Goal: Information Seeking & Learning: Learn about a topic

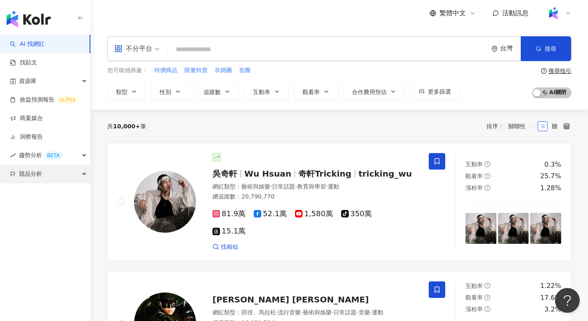
click at [38, 173] on span "競品分析" at bounding box center [30, 174] width 23 height 19
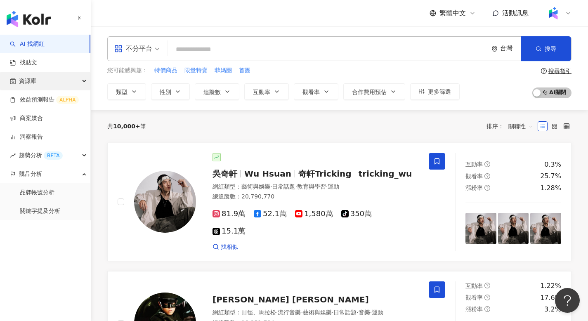
click at [37, 82] on div "資源庫" at bounding box center [45, 81] width 90 height 19
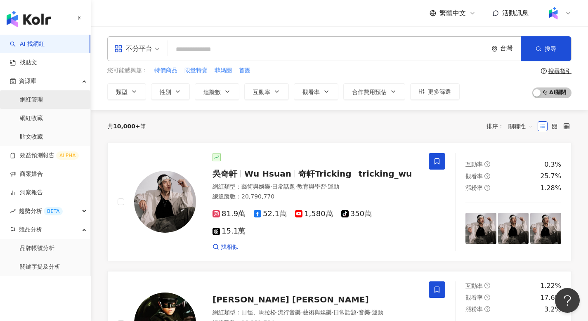
click at [37, 102] on link "網紅管理" at bounding box center [31, 100] width 23 height 8
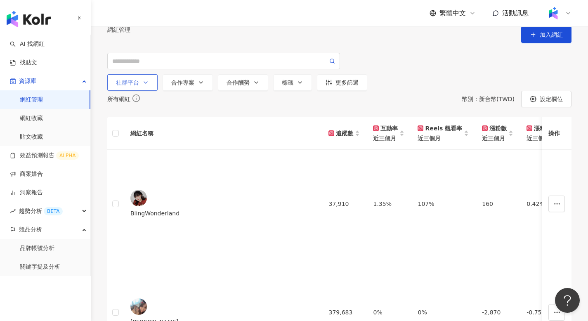
click at [141, 86] on div "社群平台" at bounding box center [132, 82] width 33 height 7
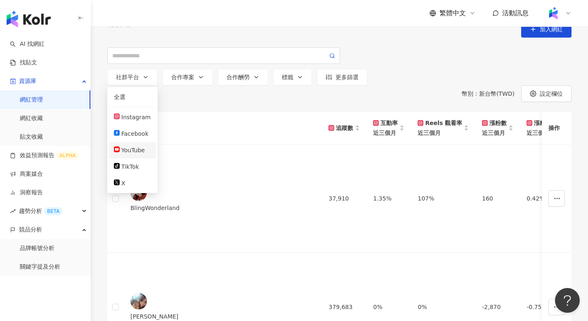
scroll to position [11, 0]
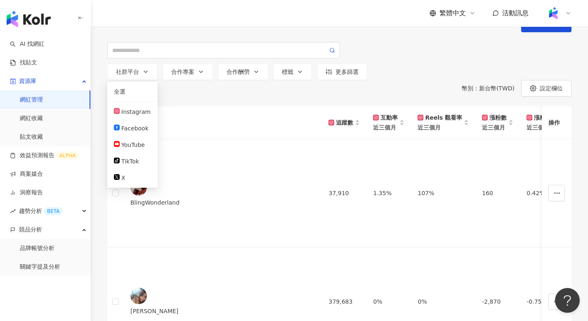
click at [218, 97] on div "所有網紅 幣別 ： 新台幣 ( TWD ) 設定欄位" at bounding box center [339, 88] width 464 height 17
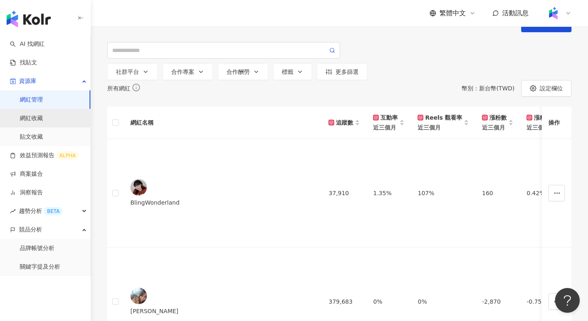
click at [43, 118] on link "網紅收藏" at bounding box center [31, 118] width 23 height 8
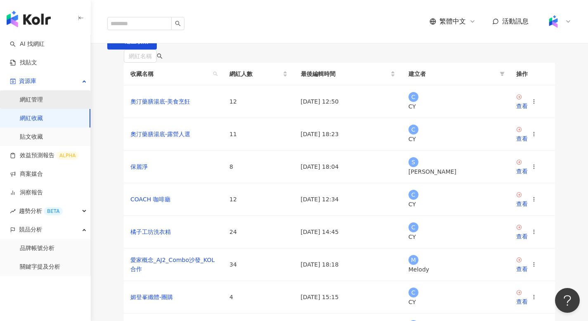
click at [33, 104] on link "網紅管理" at bounding box center [31, 100] width 23 height 8
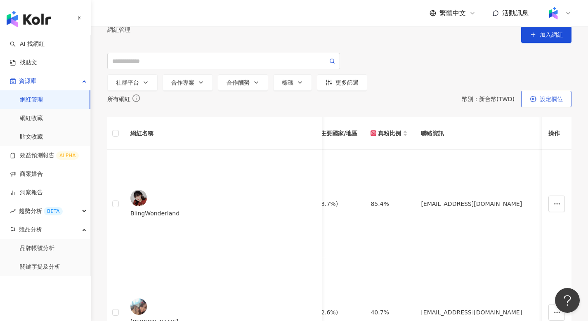
click at [548, 102] on span "設定欄位" at bounding box center [551, 99] width 23 height 7
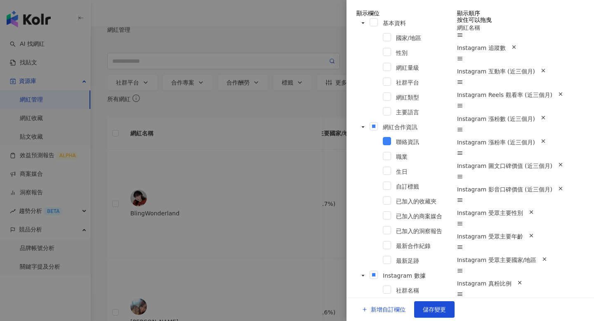
click at [305, 136] on div at bounding box center [297, 160] width 594 height 321
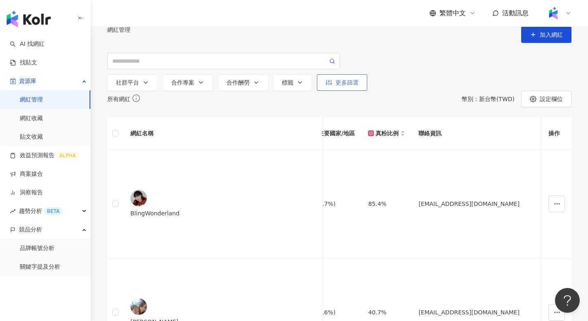
click at [336, 86] on div "更多篩選" at bounding box center [342, 82] width 33 height 7
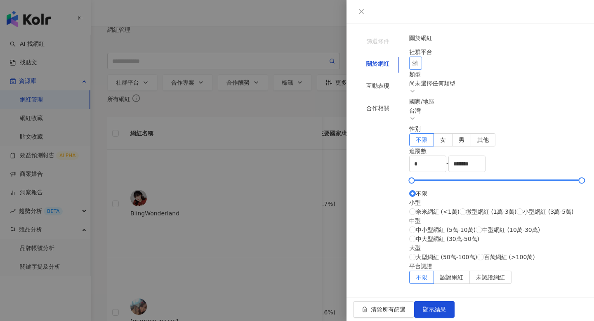
click at [412, 60] on div at bounding box center [411, 63] width 1 height 6
click at [453, 88] on div "尚未選擇任何類型" at bounding box center [496, 83] width 175 height 9
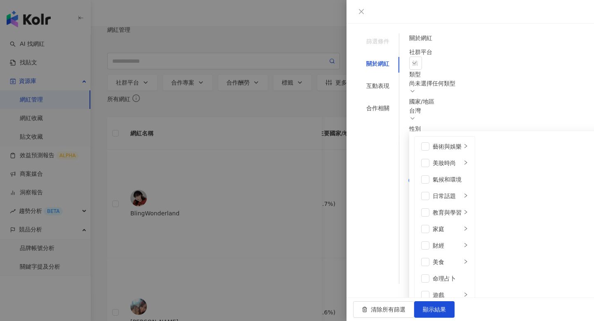
click at [453, 88] on div "尚未選擇任何類型" at bounding box center [496, 83] width 175 height 9
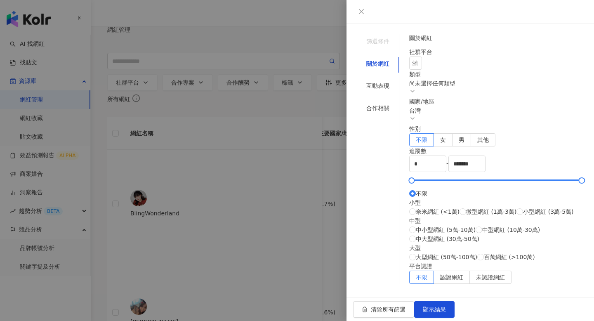
click at [218, 121] on div at bounding box center [297, 160] width 594 height 321
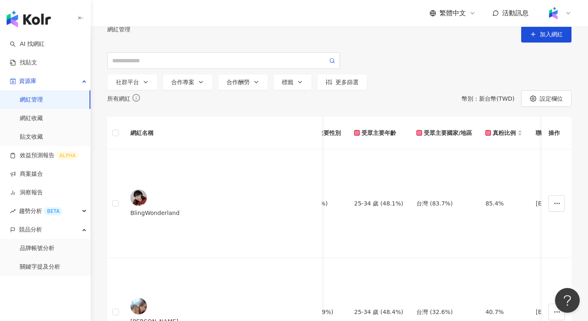
scroll to position [0, 0]
click at [149, 90] on button "社群平台" at bounding box center [132, 82] width 50 height 17
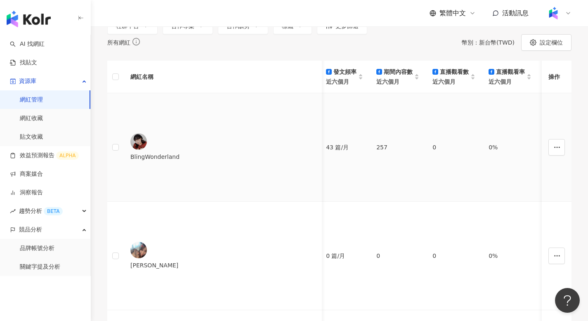
scroll to position [0, 3059]
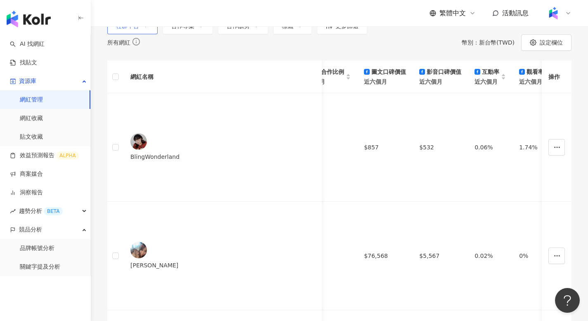
click at [147, 34] on button "社群平台" at bounding box center [132, 26] width 50 height 17
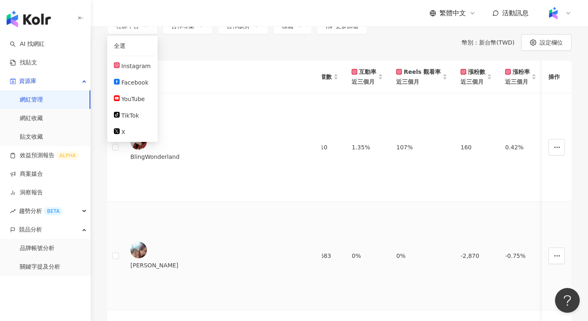
scroll to position [0, 0]
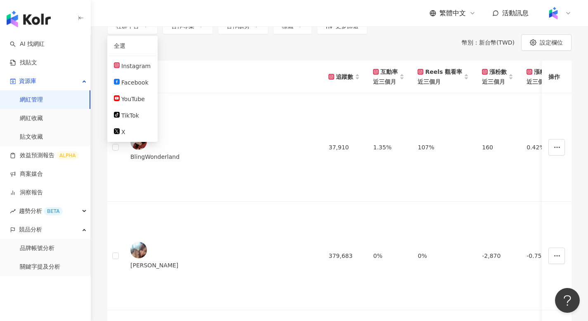
click at [225, 51] on div "所有網紅 幣別 ： 新台幣 ( TWD ) 設定欄位" at bounding box center [339, 42] width 464 height 17
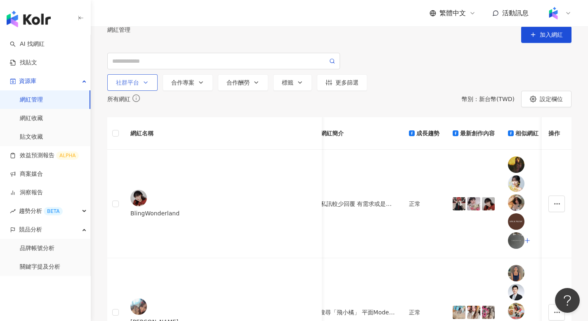
click at [138, 86] on div "社群平台" at bounding box center [132, 82] width 33 height 7
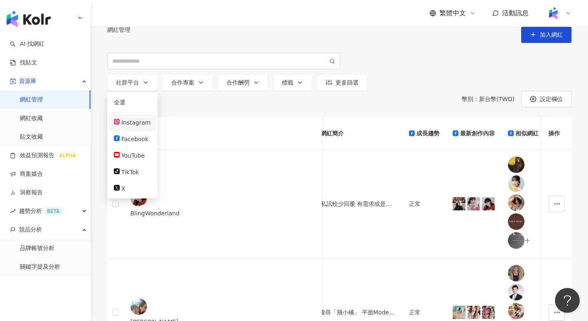
click at [140, 127] on div "Instagram" at bounding box center [135, 122] width 29 height 9
click at [435, 107] on div "所有網紅 幣別 ： 新台幣 ( TWD ) 設定欄位" at bounding box center [339, 99] width 464 height 17
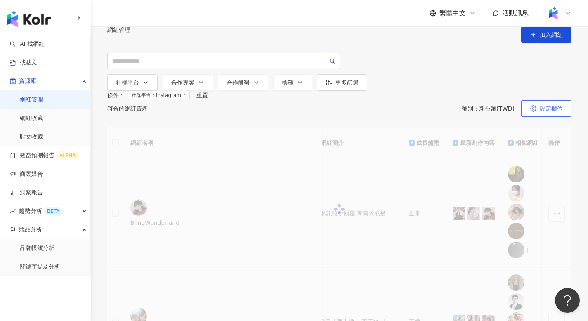
click at [545, 112] on span "設定欄位" at bounding box center [551, 108] width 23 height 7
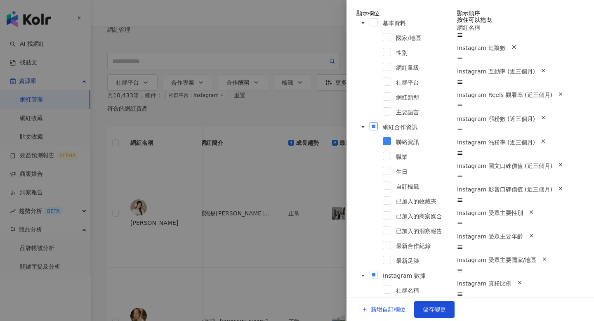
click at [370, 122] on span at bounding box center [374, 126] width 8 height 8
click at [362, 25] on icon "caret-down" at bounding box center [363, 23] width 4 height 4
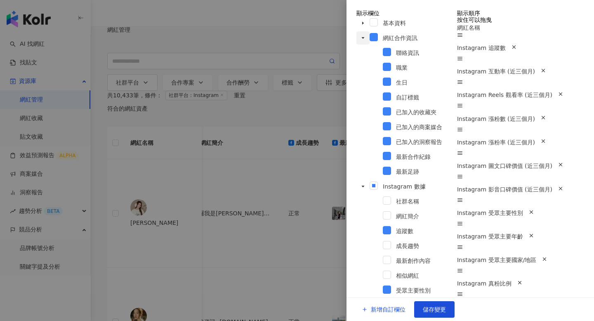
click at [362, 39] on icon "caret-down" at bounding box center [363, 38] width 3 height 2
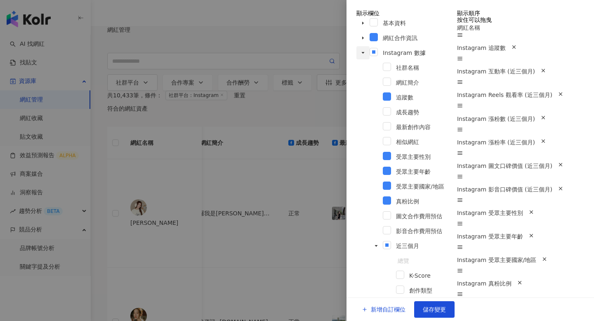
click at [361, 55] on icon "caret-down" at bounding box center [363, 53] width 4 height 4
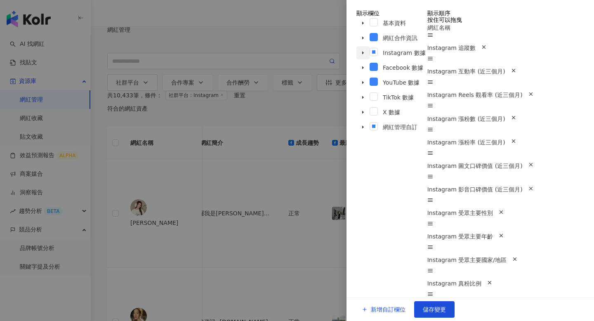
click at [363, 55] on icon "caret-down" at bounding box center [363, 53] width 4 height 4
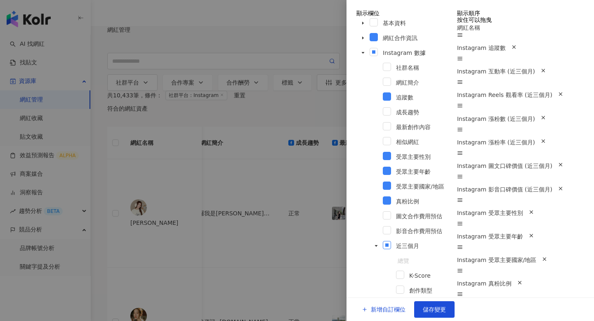
scroll to position [2, 0]
click at [374, 239] on span at bounding box center [376, 245] width 13 height 13
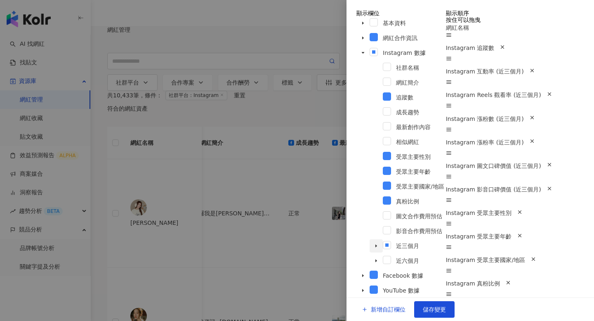
click at [374, 239] on span at bounding box center [376, 245] width 13 height 13
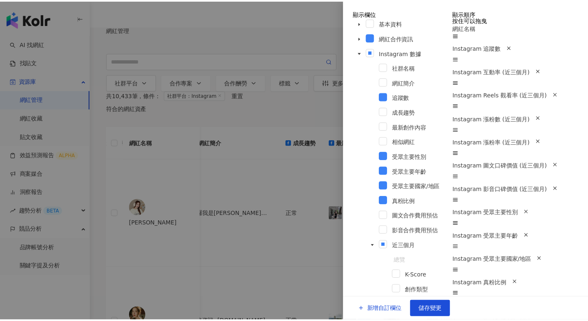
scroll to position [170, 0]
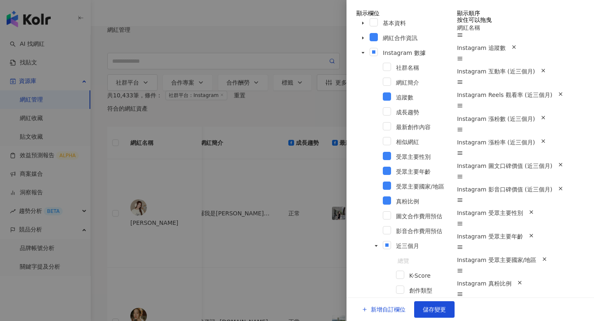
click at [274, 144] on div at bounding box center [297, 160] width 594 height 321
click at [275, 144] on div at bounding box center [297, 160] width 594 height 321
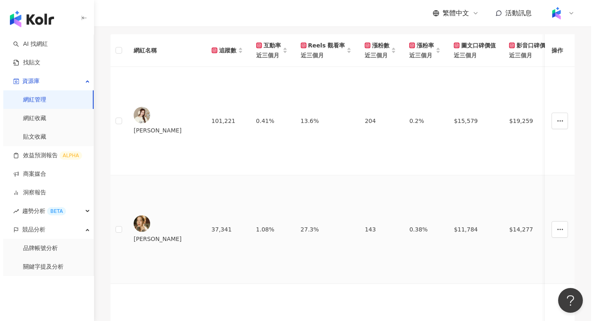
scroll to position [98, 0]
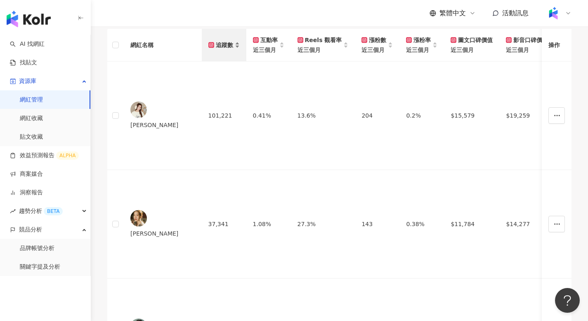
drag, startPoint x: 250, startPoint y: 96, endPoint x: 232, endPoint y: 96, distance: 17.3
click at [232, 50] on div "追蹤數" at bounding box center [223, 44] width 31 height 9
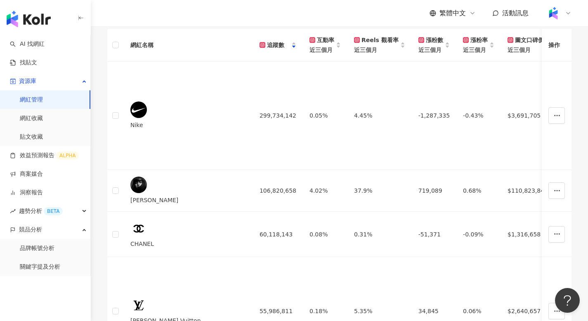
click at [538, 19] on button "設定欄位" at bounding box center [546, 10] width 50 height 17
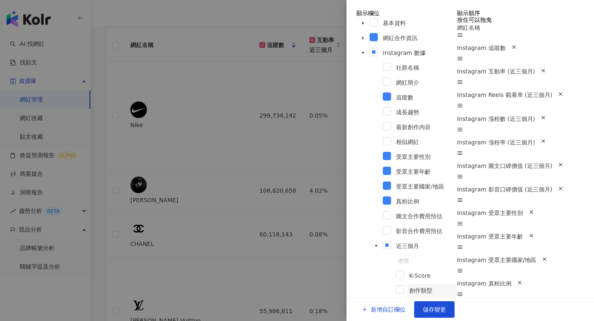
click at [409, 287] on span "創作類型" at bounding box center [420, 290] width 23 height 7
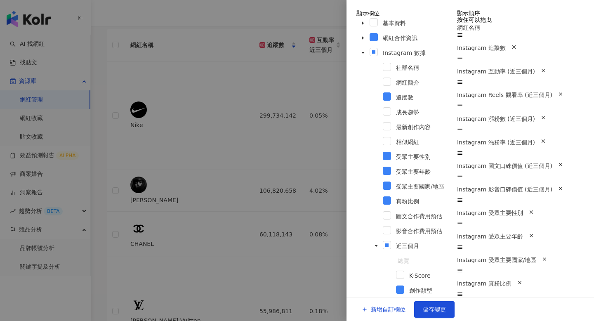
click at [383, 107] on span at bounding box center [387, 111] width 8 height 8
click at [383, 122] on span at bounding box center [387, 126] width 8 height 8
click at [383, 137] on span at bounding box center [387, 141] width 8 height 8
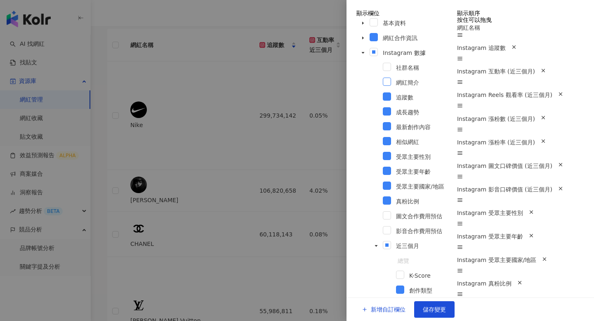
click at [383, 83] on span at bounding box center [387, 82] width 8 height 8
click at [383, 70] on span at bounding box center [387, 67] width 8 height 8
click at [383, 211] on span at bounding box center [387, 215] width 8 height 8
click at [383, 226] on span at bounding box center [387, 230] width 8 height 8
click at [374, 244] on icon "caret-down" at bounding box center [376, 246] width 4 height 4
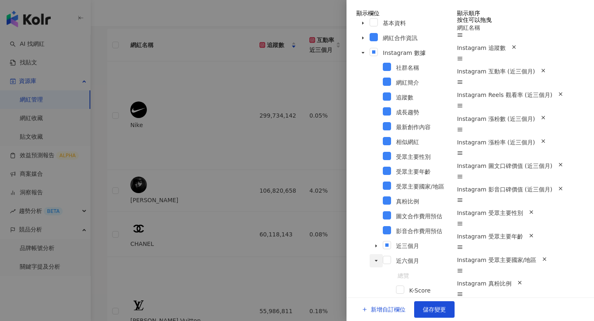
click at [372, 254] on span at bounding box center [376, 260] width 13 height 13
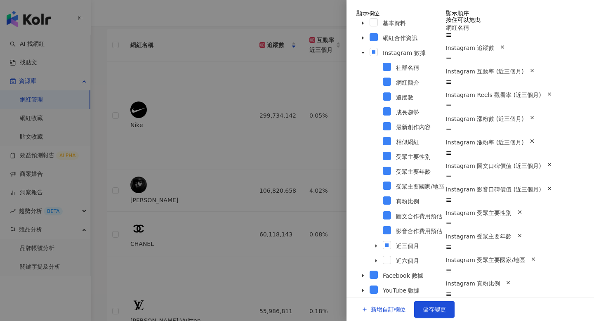
click at [241, 73] on div at bounding box center [297, 160] width 594 height 321
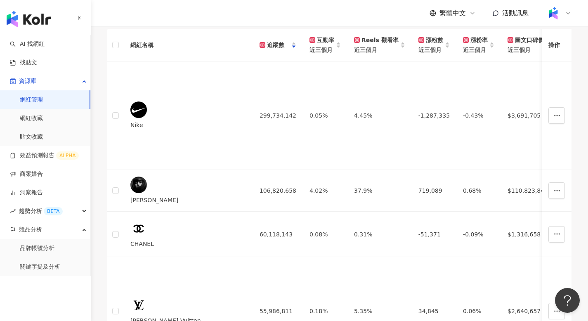
click at [544, 14] on span "設定欄位" at bounding box center [551, 10] width 23 height 7
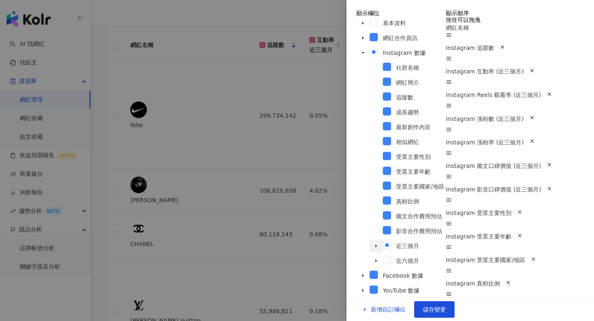
click at [376, 245] on icon "caret-down" at bounding box center [377, 246] width 2 height 3
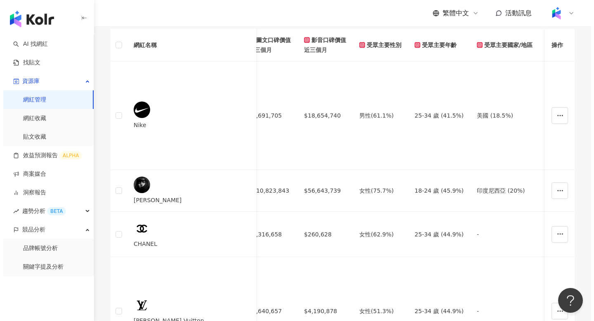
scroll to position [0, 263]
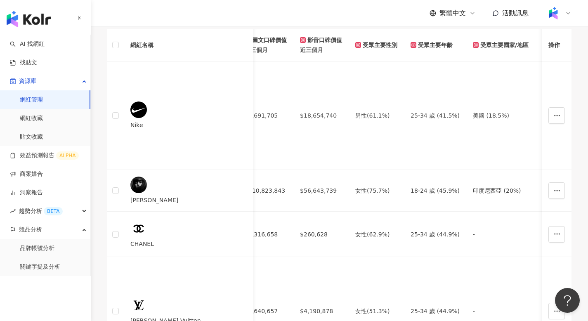
click at [549, 14] on span "設定欄位" at bounding box center [551, 10] width 23 height 7
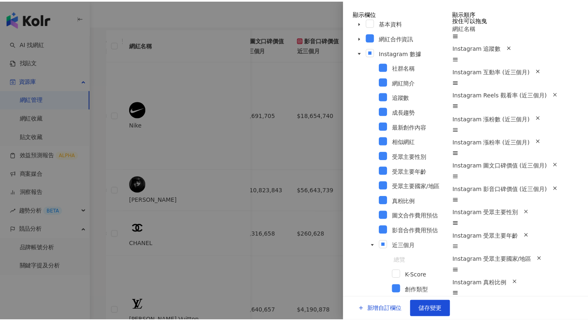
scroll to position [5, 0]
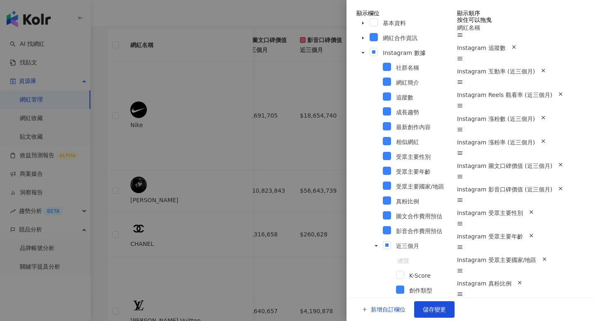
drag, startPoint x: 298, startPoint y: 75, endPoint x: 294, endPoint y: 69, distance: 7.1
click at [298, 75] on div at bounding box center [297, 160] width 594 height 321
click at [294, 69] on div at bounding box center [297, 160] width 594 height 321
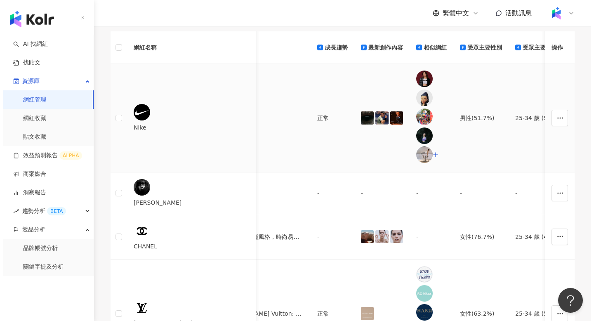
scroll to position [0, 975]
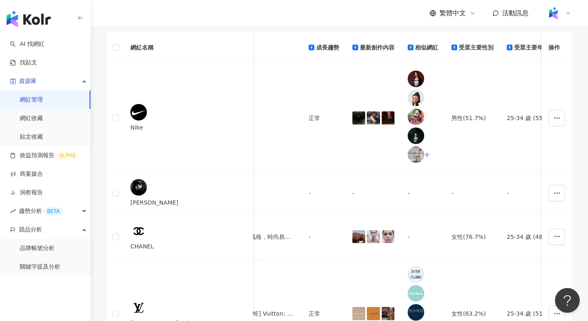
click at [550, 21] on button "設定欄位" at bounding box center [546, 13] width 50 height 17
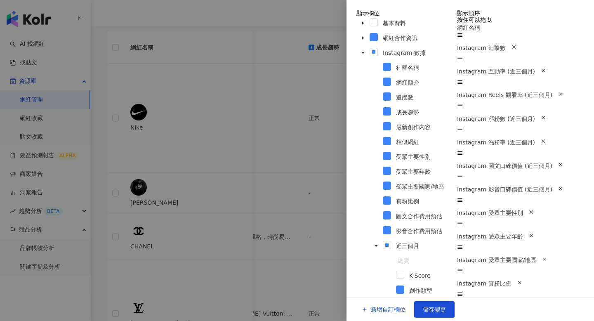
scroll to position [0, 0]
click at [361, 55] on icon "caret-down" at bounding box center [363, 53] width 4 height 4
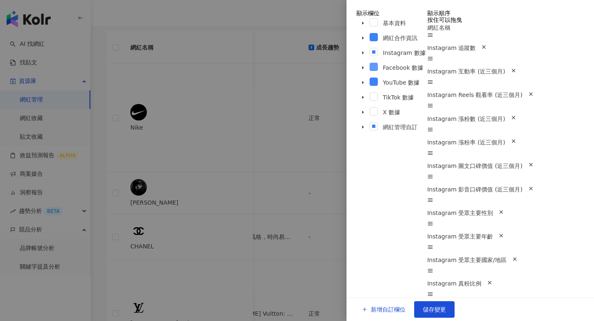
click at [370, 69] on span at bounding box center [374, 67] width 8 height 8
click at [370, 85] on div "YouTube 數據" at bounding box center [392, 83] width 71 height 15
click at [370, 82] on span at bounding box center [374, 82] width 8 height 8
click at [370, 122] on span at bounding box center [374, 126] width 8 height 8
click at [361, 25] on icon "caret-down" at bounding box center [363, 23] width 4 height 4
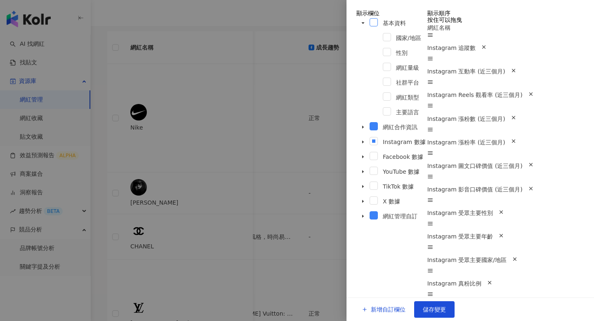
click at [370, 26] on span at bounding box center [374, 22] width 8 height 8
click at [358, 121] on span at bounding box center [363, 127] width 13 height 13
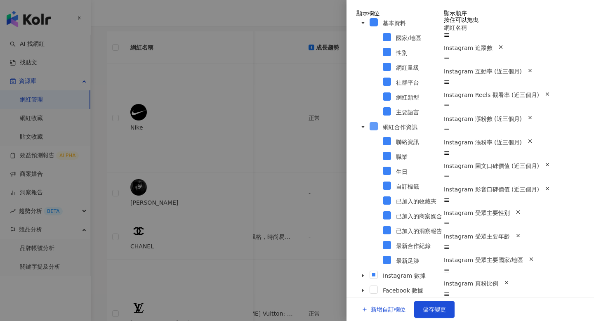
click at [371, 122] on span at bounding box center [374, 126] width 8 height 8
click at [370, 26] on span at bounding box center [374, 22] width 8 height 8
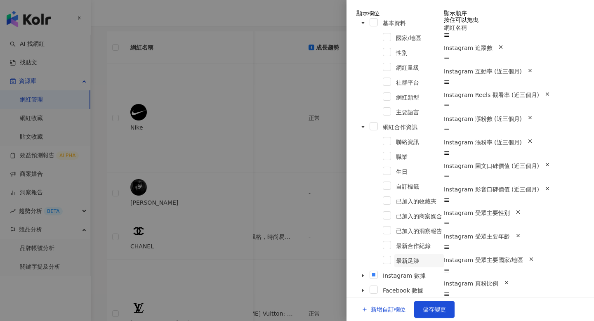
scroll to position [12, 0]
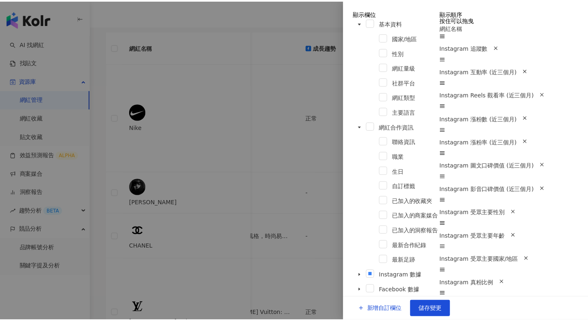
scroll to position [0, 0]
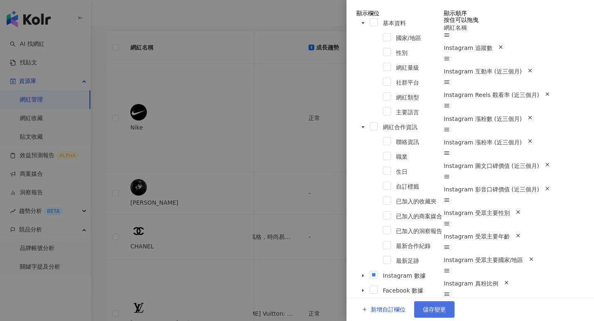
click at [446, 306] on span "儲存變更" at bounding box center [434, 309] width 23 height 7
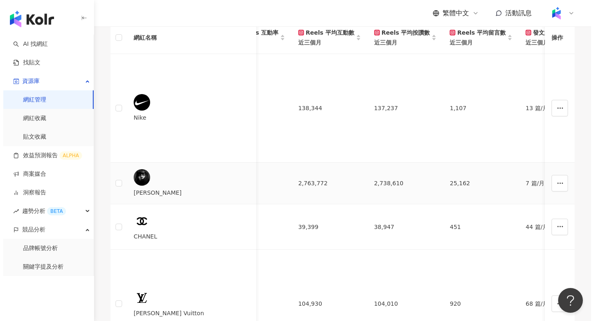
scroll to position [0, 1308]
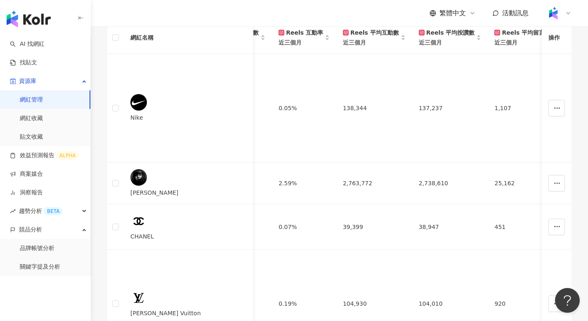
click at [540, 7] on span "設定欄位" at bounding box center [551, 3] width 23 height 7
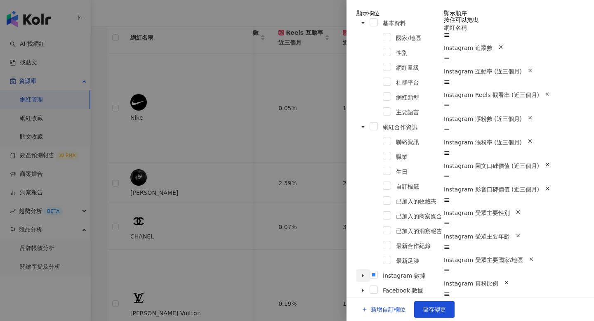
click at [361, 274] on icon "caret-down" at bounding box center [363, 276] width 4 height 4
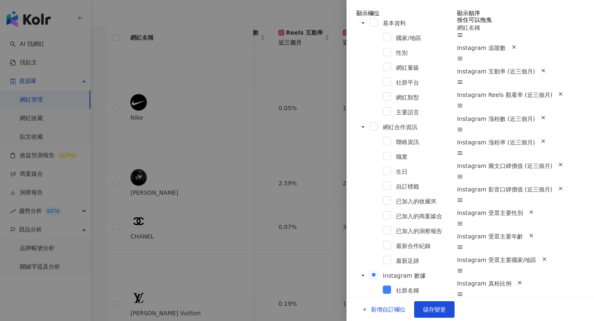
scroll to position [456, 0]
drag, startPoint x: 398, startPoint y: 99, endPoint x: 415, endPoint y: 99, distance: 16.9
drag, startPoint x: 409, startPoint y: 87, endPoint x: 385, endPoint y: 88, distance: 24.4
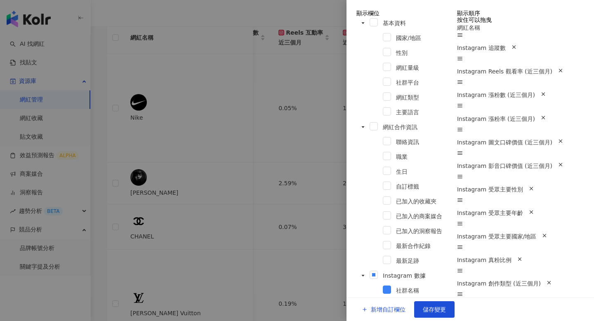
scroll to position [362, 0]
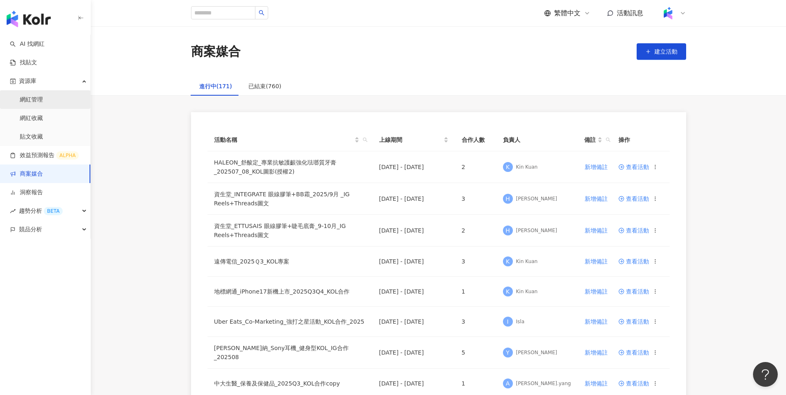
click at [38, 97] on link "網紅管理" at bounding box center [31, 100] width 23 height 8
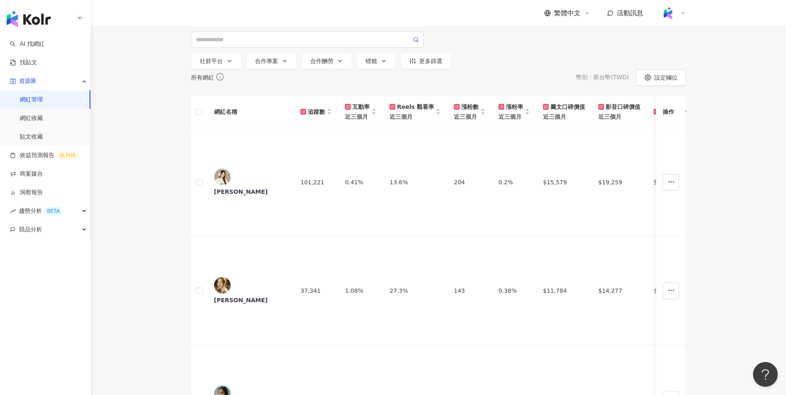
scroll to position [32, 0]
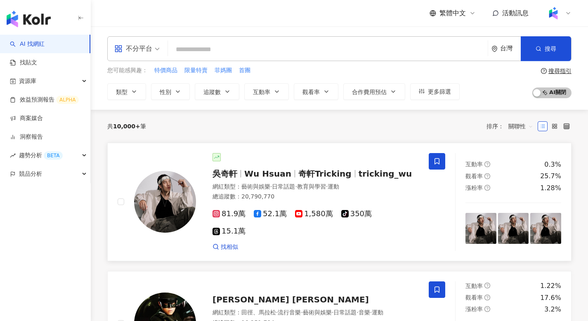
click at [308, 168] on div "吳奇軒 Wu Hsuan 奇軒Tricking tricking_wu 網紅類型 ： 藝術與娛樂 · 日常話題 · 教育與學習 · 運動 總追蹤數 ： 20,…" at bounding box center [307, 202] width 223 height 98
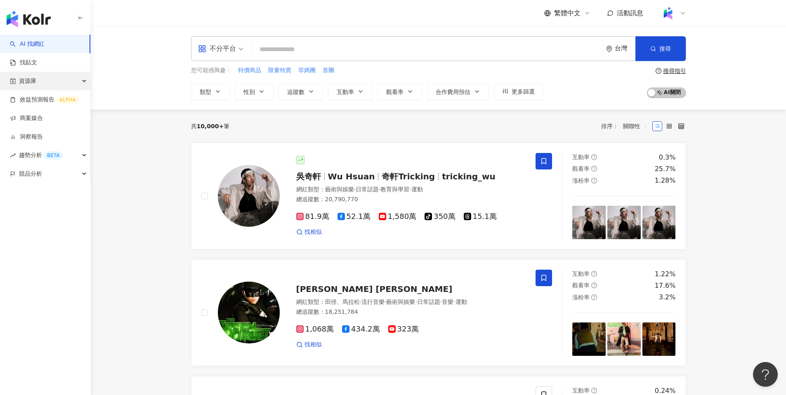
click at [48, 82] on div "資源庫" at bounding box center [45, 81] width 90 height 19
click at [43, 104] on link "網紅管理" at bounding box center [31, 100] width 23 height 8
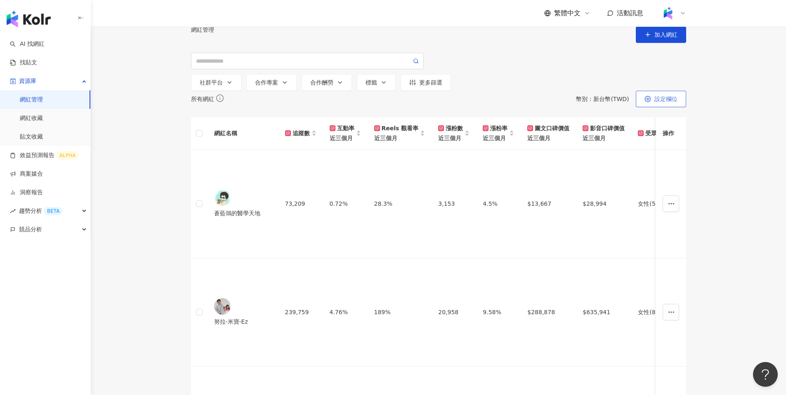
click at [588, 102] on span "設定欄位" at bounding box center [666, 99] width 23 height 7
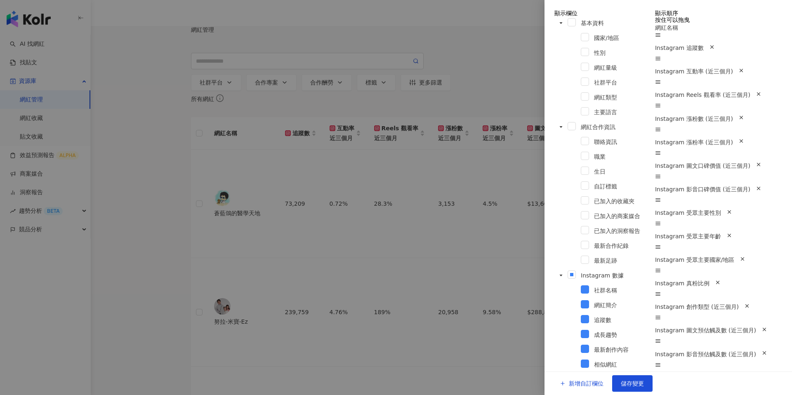
click at [426, 152] on div at bounding box center [396, 197] width 792 height 395
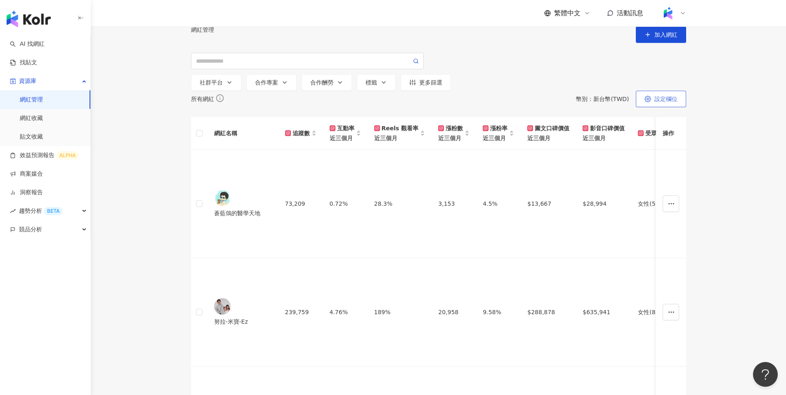
click at [588, 102] on span "設定欄位" at bounding box center [666, 99] width 23 height 7
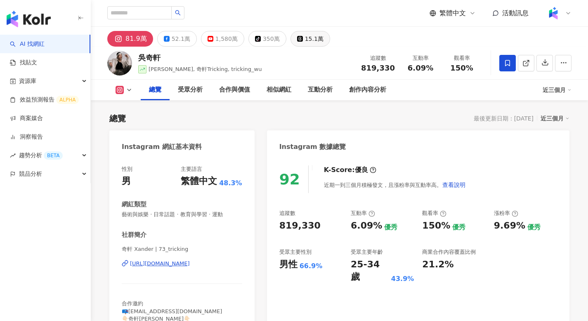
click at [311, 41] on div "15.1萬" at bounding box center [314, 39] width 19 height 12
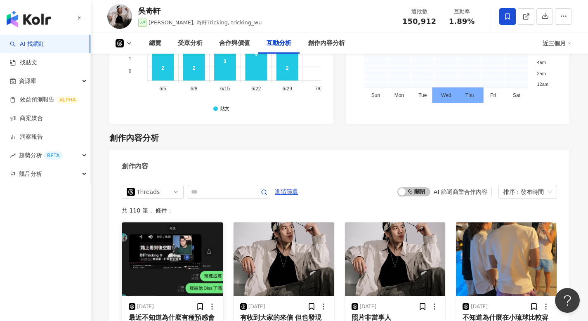
scroll to position [1524, 0]
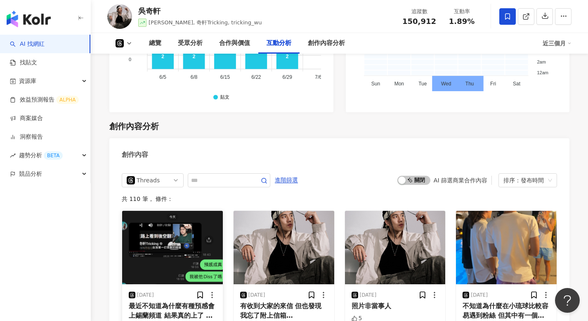
click at [177, 260] on img "button" at bounding box center [172, 247] width 101 height 73
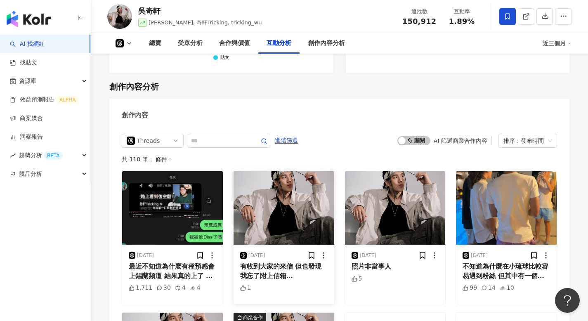
scroll to position [1606, 0]
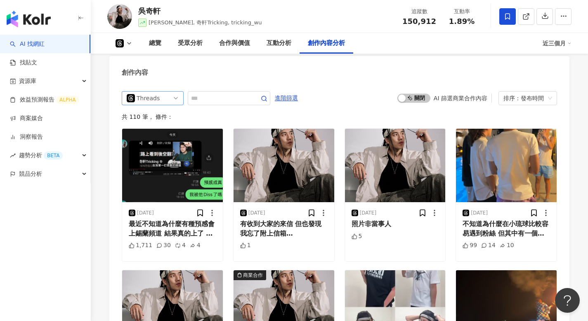
click at [162, 104] on div "Threads" at bounding box center [150, 98] width 27 height 13
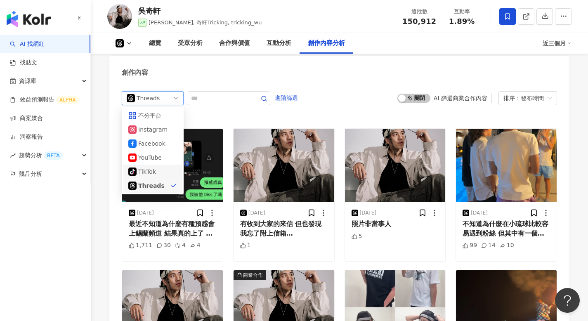
click at [156, 176] on div "TikTok" at bounding box center [151, 171] width 27 height 9
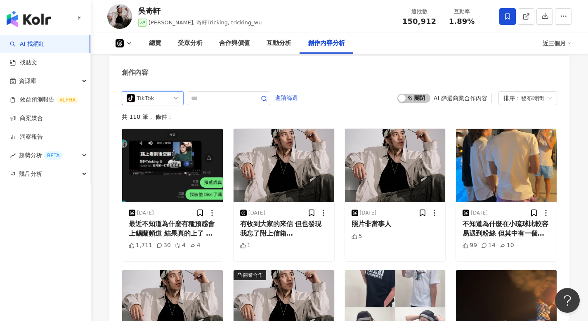
scroll to position [1616, 0]
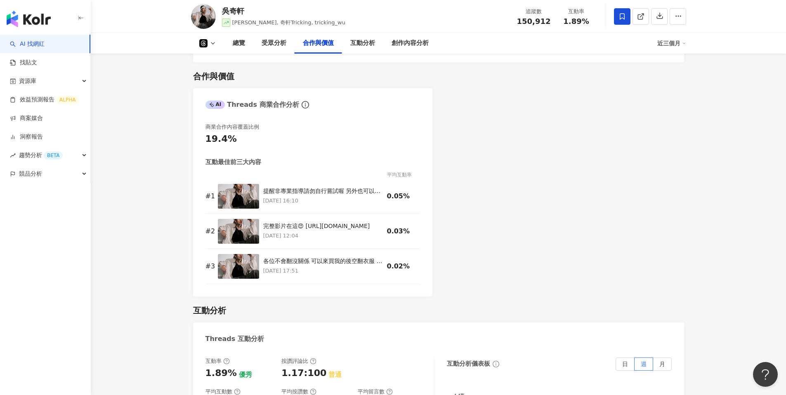
scroll to position [837, 0]
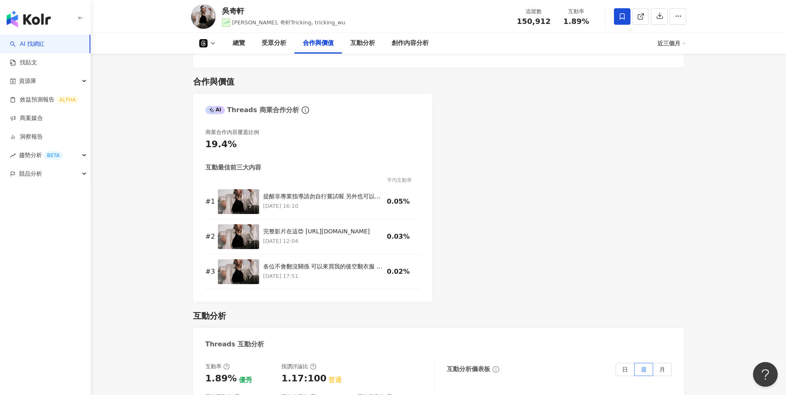
click at [215, 42] on icon at bounding box center [213, 43] width 7 height 7
click at [218, 77] on button "Facebook" at bounding box center [217, 78] width 42 height 12
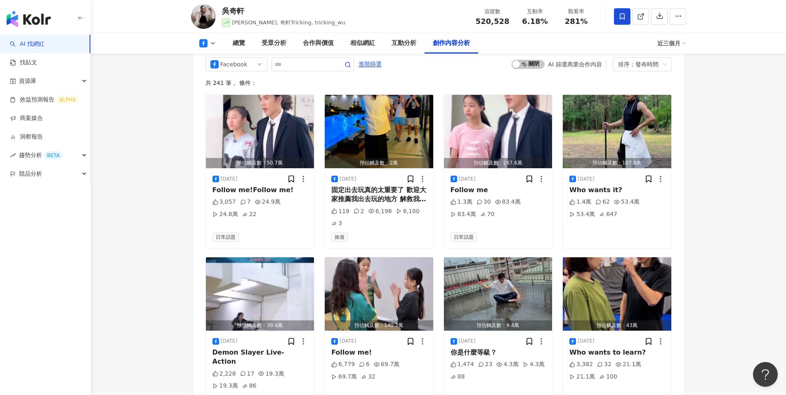
scroll to position [2198, 0]
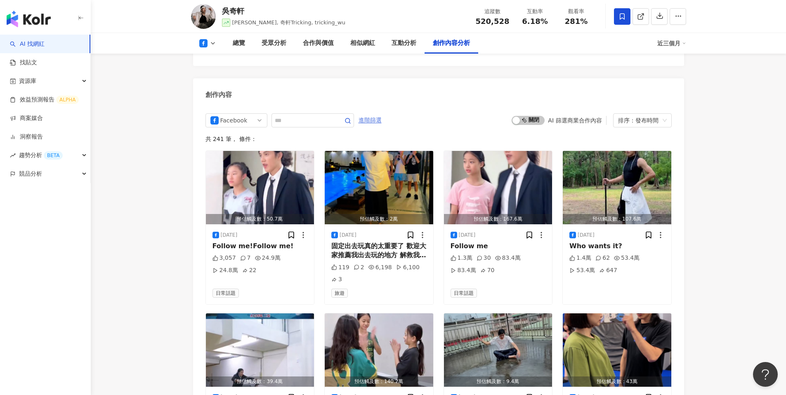
click at [379, 114] on span "進階篩選" at bounding box center [370, 120] width 23 height 13
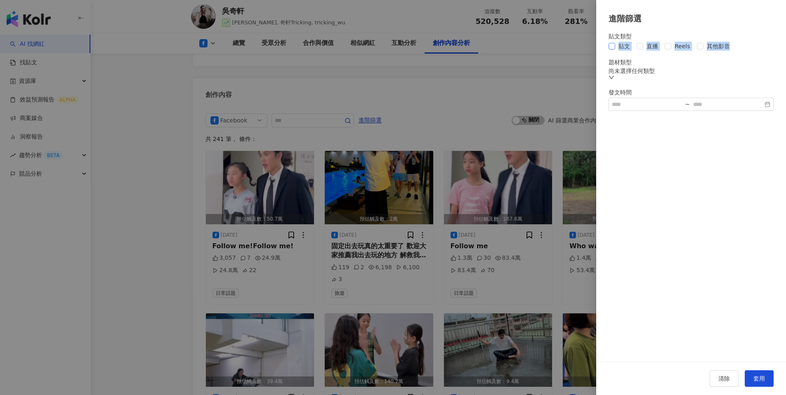
drag, startPoint x: 743, startPoint y: 45, endPoint x: 620, endPoint y: 50, distance: 123.5
click at [588, 50] on div "貼文 直播 Reels 其他影音" at bounding box center [691, 46] width 165 height 9
click at [588, 263] on div "貼文類型 貼文 直播 Reels 其他影音 題材類型 尚未選擇任何類型 發文時間 ~" at bounding box center [691, 193] width 190 height 337
click at [588, 321] on span "套用" at bounding box center [760, 379] width 12 height 7
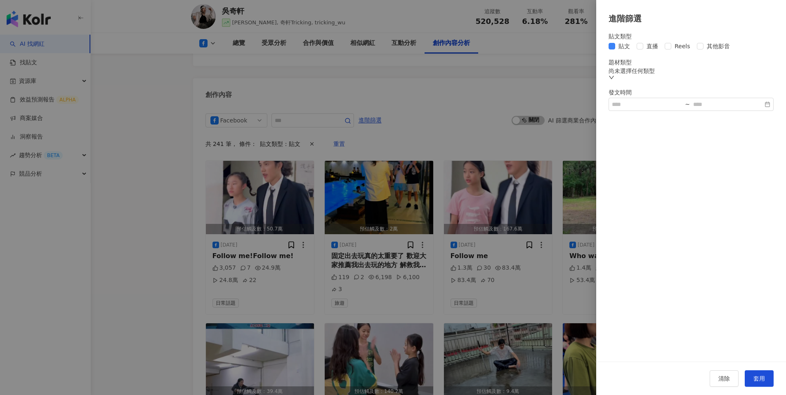
scroll to position [2220, 0]
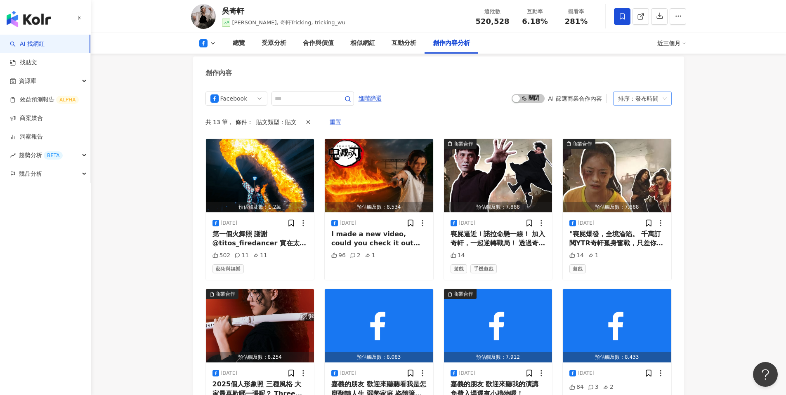
click at [588, 96] on div "排序：發布時間" at bounding box center [638, 98] width 41 height 13
click at [588, 142] on div "觀看數" at bounding box center [642, 141] width 45 height 9
click at [588, 142] on img "button" at bounding box center [617, 175] width 109 height 73
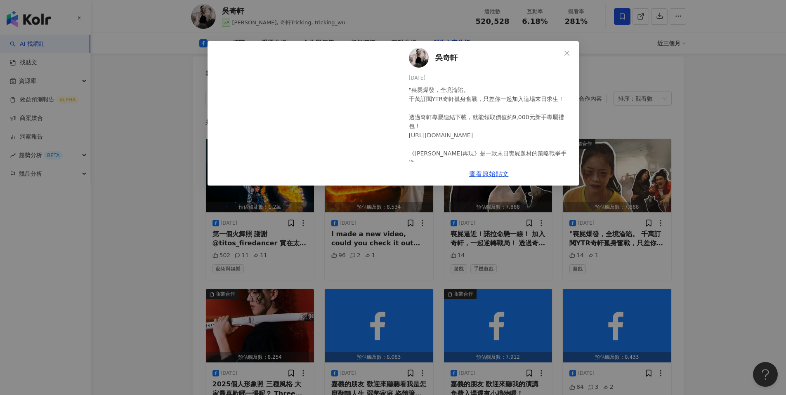
click at [588, 124] on div "吳奇軒 2025/6/12 "喪屍爆發，全境淪陷。 千萬訂閱YTR奇軒孤身奮戰，只差你一起加入這場末日求生！ 透過奇軒專屬連結下載，就能領取價值約9,000元…" at bounding box center [393, 197] width 786 height 395
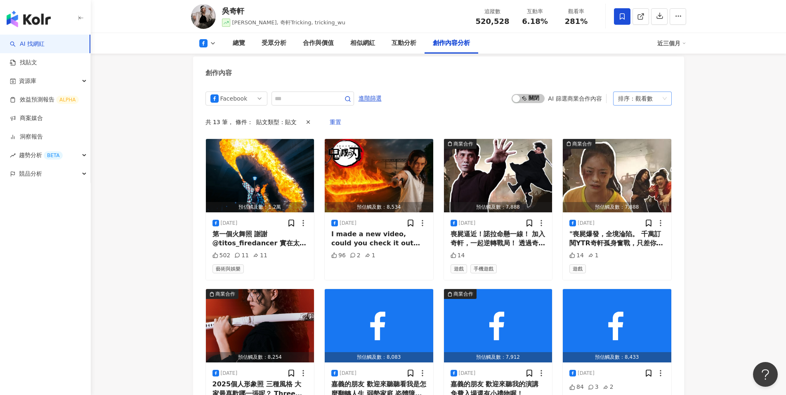
click at [588, 97] on div "觀看數" at bounding box center [644, 98] width 17 height 13
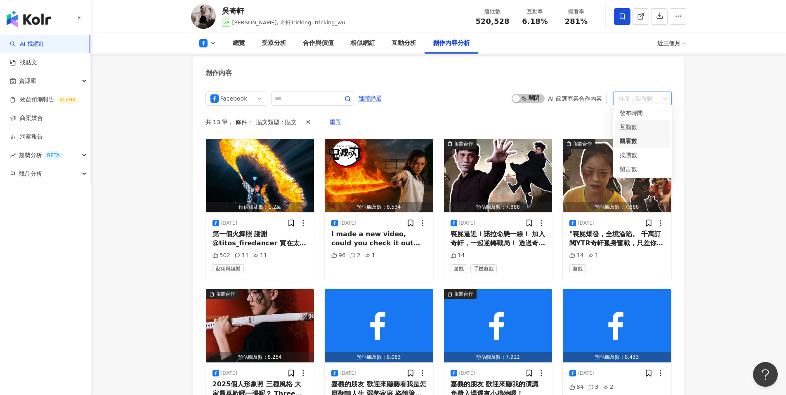
click at [588, 122] on div "互動數" at bounding box center [642, 127] width 55 height 14
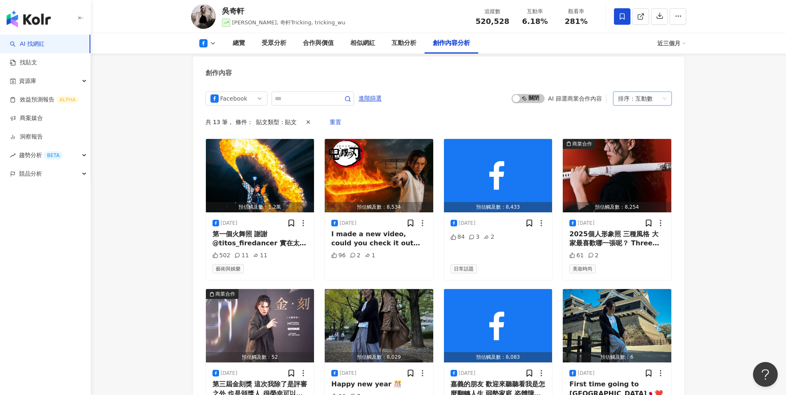
click at [588, 97] on div "互動數" at bounding box center [644, 98] width 17 height 13
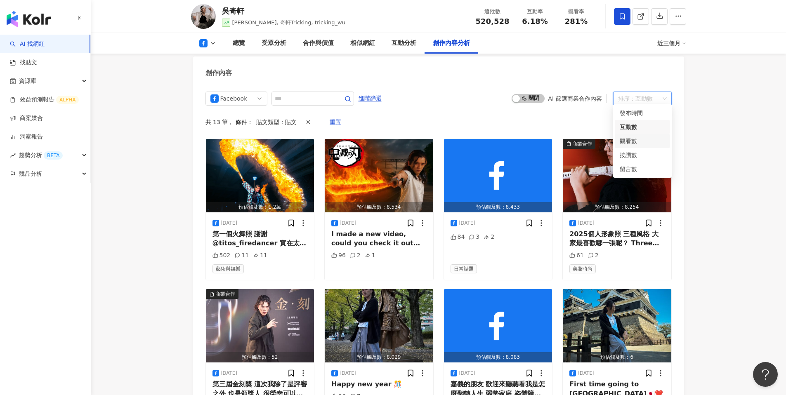
click at [588, 142] on div "觀看數" at bounding box center [642, 141] width 45 height 9
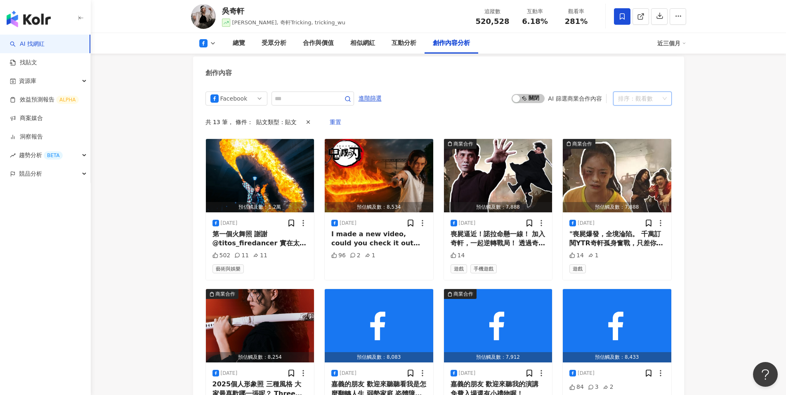
click at [588, 95] on div "觀看數" at bounding box center [644, 98] width 17 height 13
click at [588, 112] on div "發布時間" at bounding box center [642, 113] width 45 height 9
click at [588, 97] on div "排序：發布時間" at bounding box center [638, 98] width 41 height 13
click at [588, 143] on div "觀看數" at bounding box center [642, 141] width 45 height 9
click at [588, 123] on div "Facebook yt tiktok threads 不分平台 Instagram Facebook YouTube tiktok-icon TikTok T…" at bounding box center [438, 351] width 491 height 537
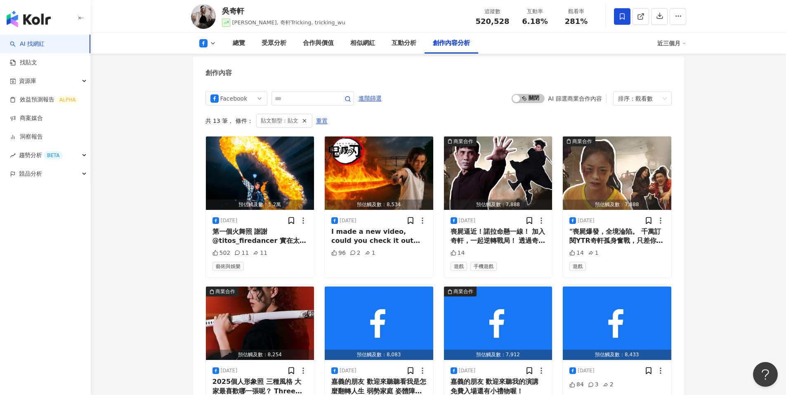
scroll to position [2220, 0]
click at [656, 92] on div "排序： 觀看數" at bounding box center [638, 98] width 41 height 13
click at [377, 95] on span "進階篩選" at bounding box center [370, 98] width 23 height 13
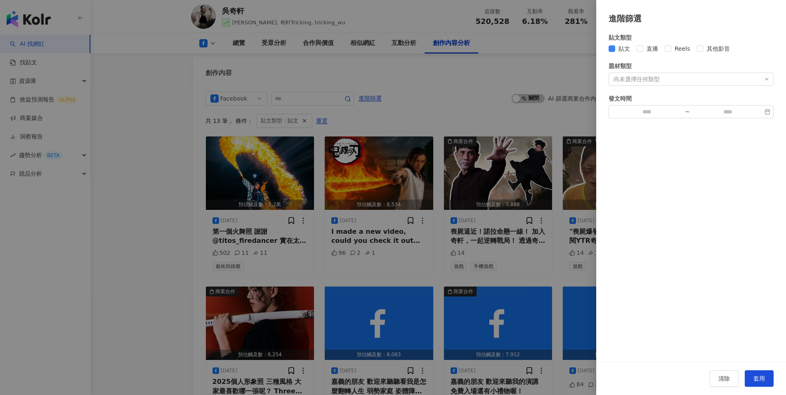
scroll to position [2215, 0]
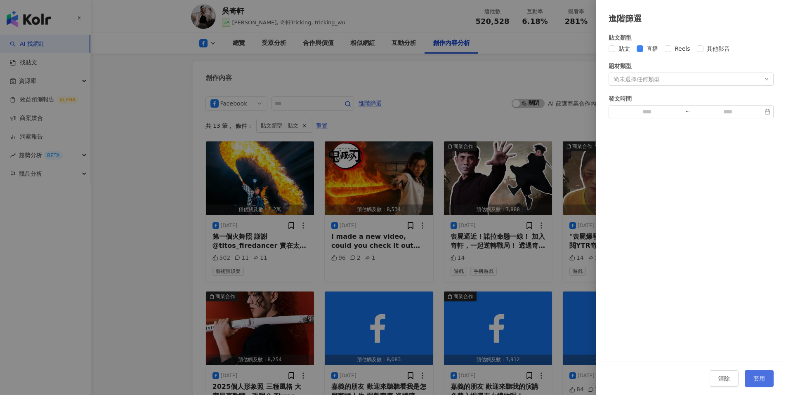
click at [765, 376] on span "套用" at bounding box center [760, 379] width 12 height 7
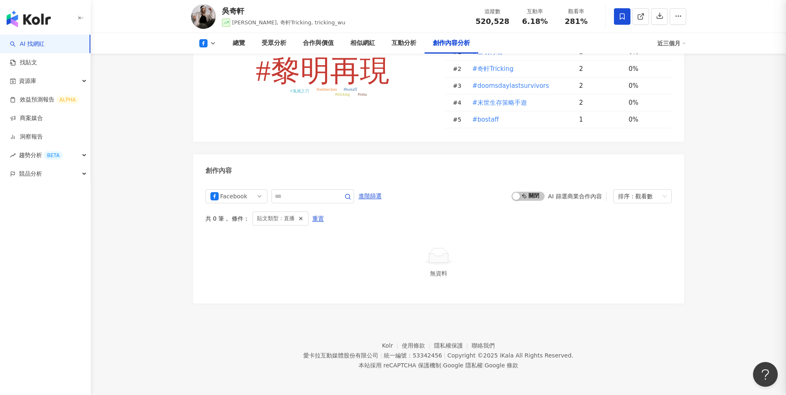
scroll to position [2119, 0]
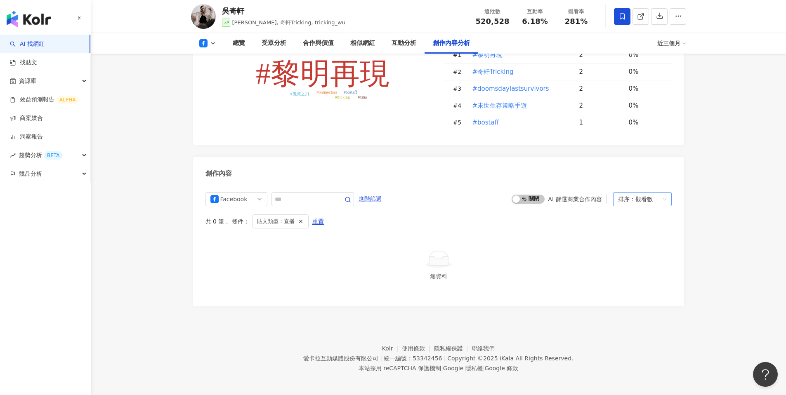
click at [630, 193] on div "排序： 觀看數" at bounding box center [638, 199] width 41 height 13
click at [639, 212] on div "發布時間" at bounding box center [642, 213] width 45 height 9
click at [265, 199] on div "Facebook yt tiktok threads 不分平台 Instagram Facebook YouTube tiktok-icon TikTok T…" at bounding box center [237, 199] width 62 height 14
click at [297, 257] on div at bounding box center [439, 259] width 460 height 19
click at [300, 219] on icon "button" at bounding box center [301, 222] width 6 height 6
